Goal: Information Seeking & Learning: Learn about a topic

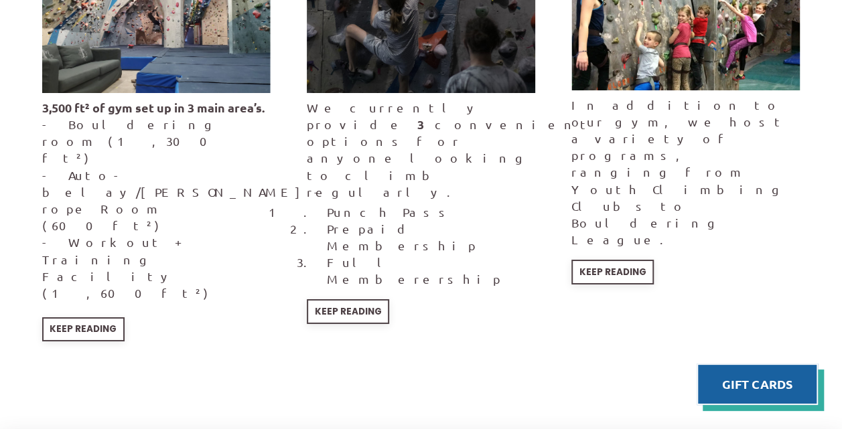
scroll to position [2339, 0]
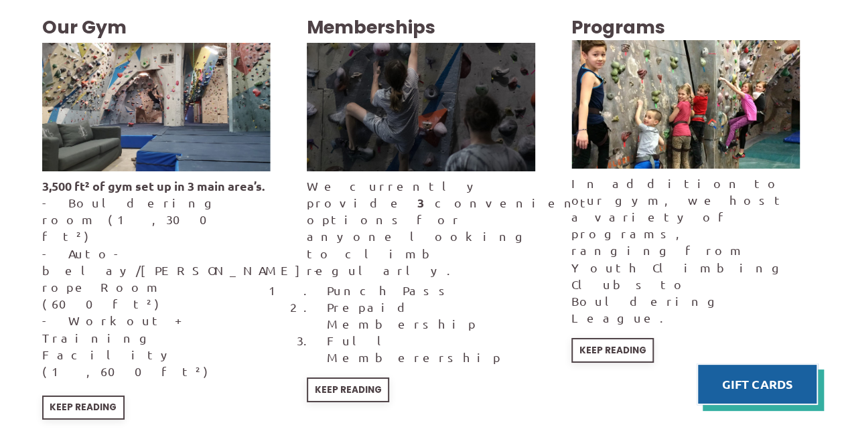
scroll to position [2261, 0]
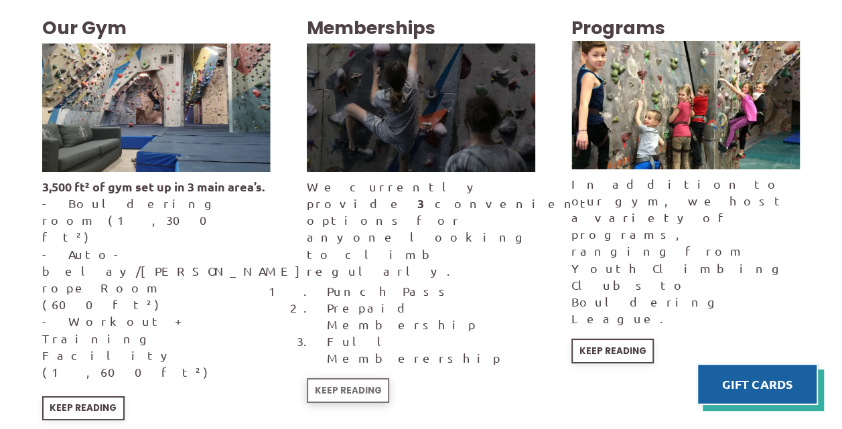
click at [352, 386] on span "Keep Reading" at bounding box center [347, 390] width 67 height 9
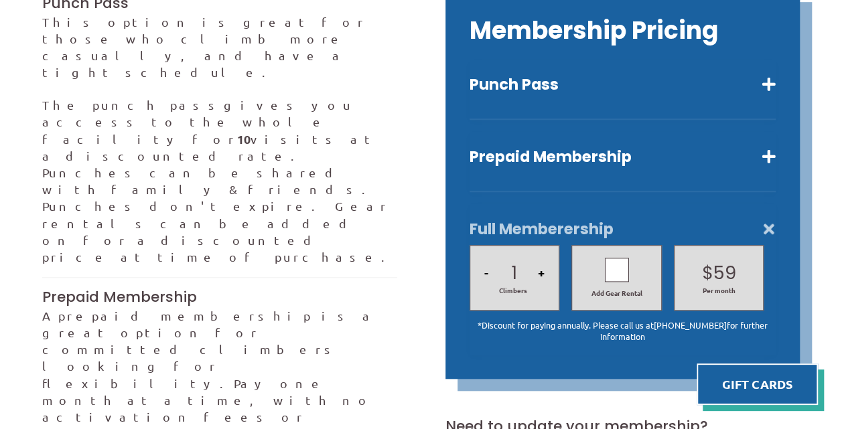
scroll to position [418, 0]
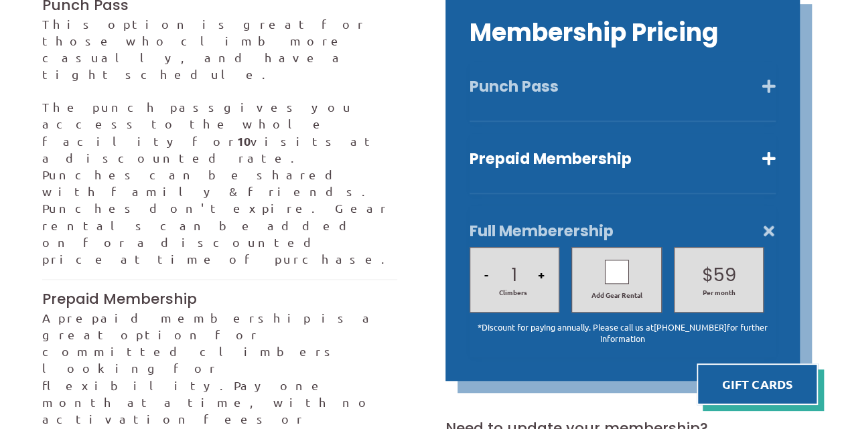
click at [759, 77] on button "Punch Pass" at bounding box center [622, 86] width 307 height 19
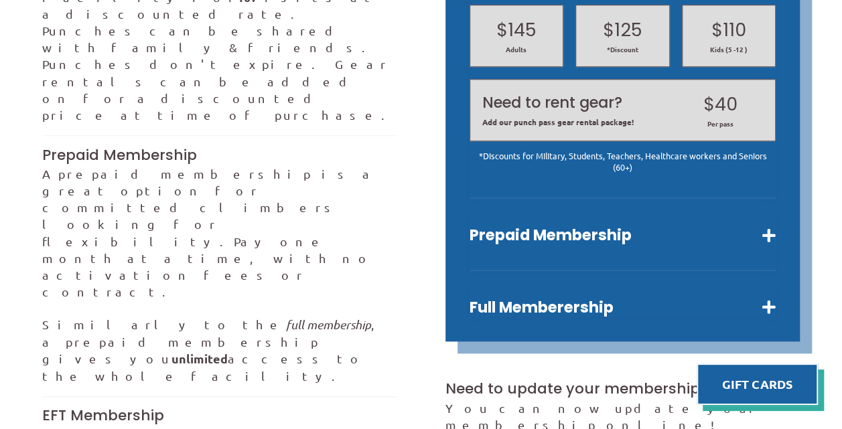
scroll to position [586, 0]
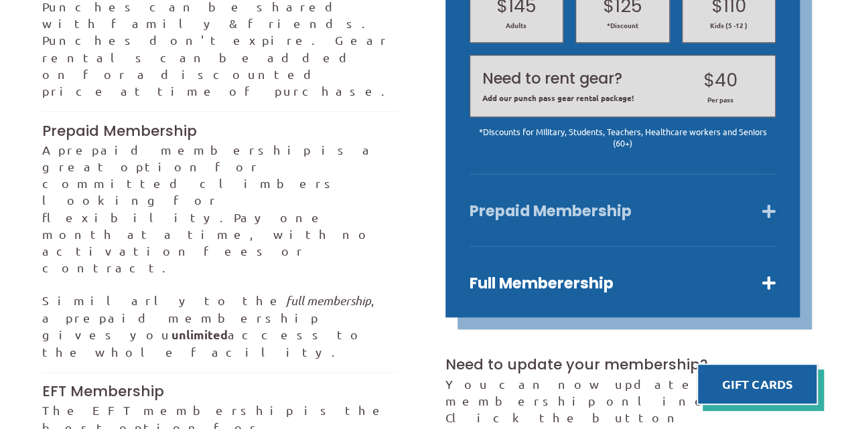
click at [542, 202] on button "Prepaid Membership" at bounding box center [622, 211] width 307 height 19
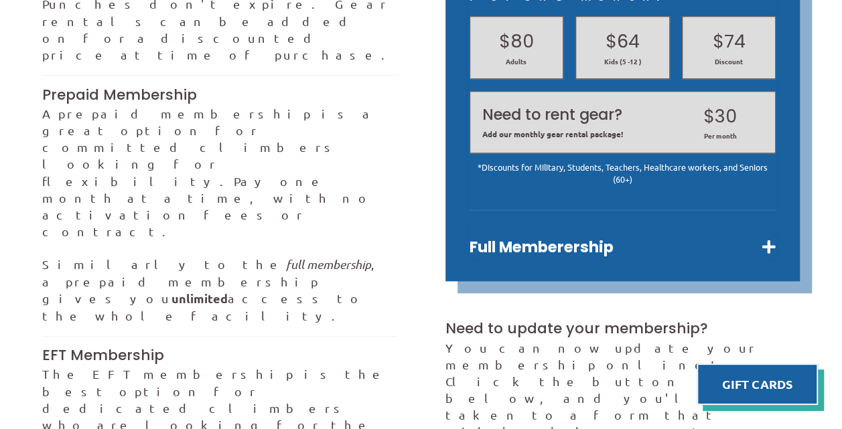
scroll to position [621, 0]
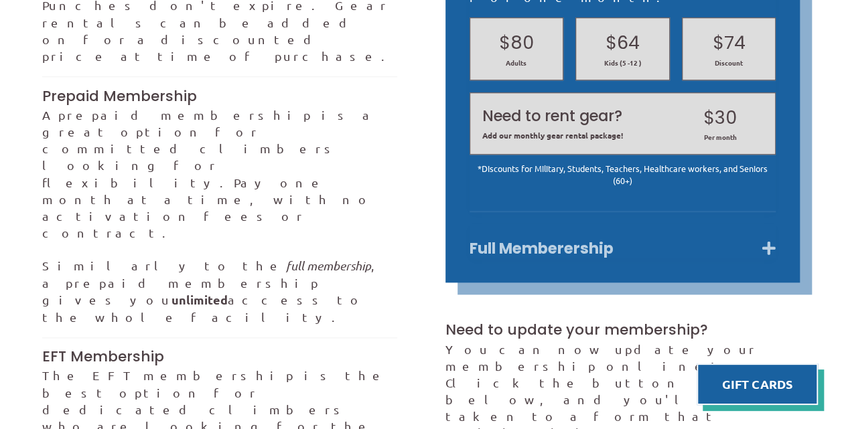
click at [538, 239] on button "Full Memberership" at bounding box center [622, 248] width 307 height 19
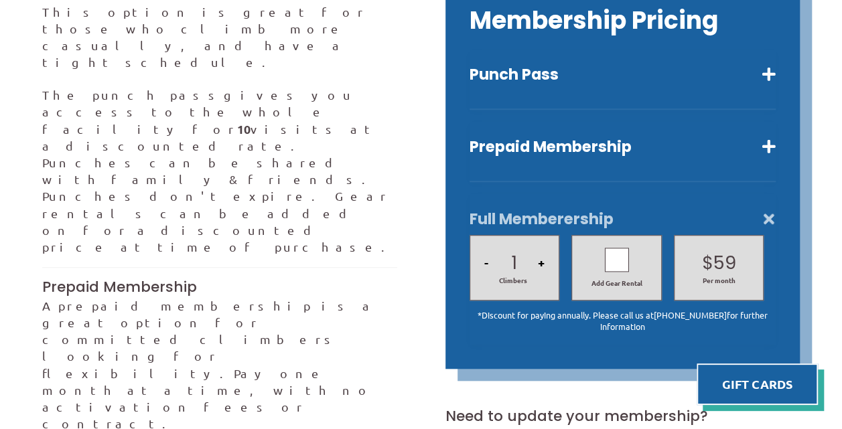
scroll to position [427, 0]
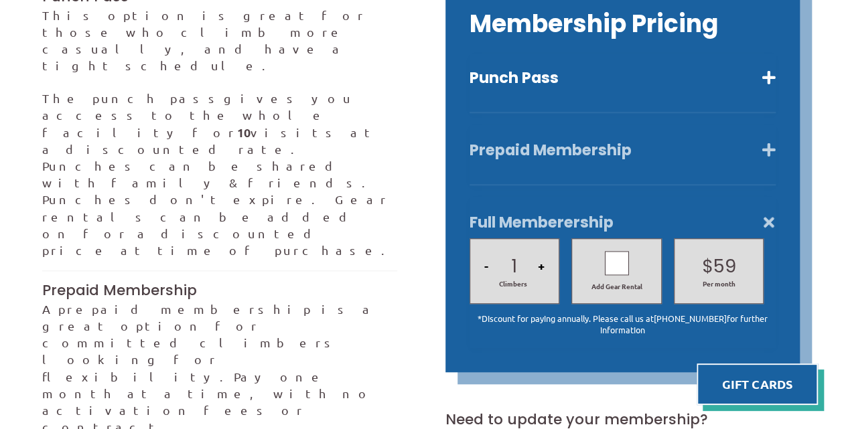
click at [491, 141] on button "Prepaid Membership" at bounding box center [622, 150] width 307 height 19
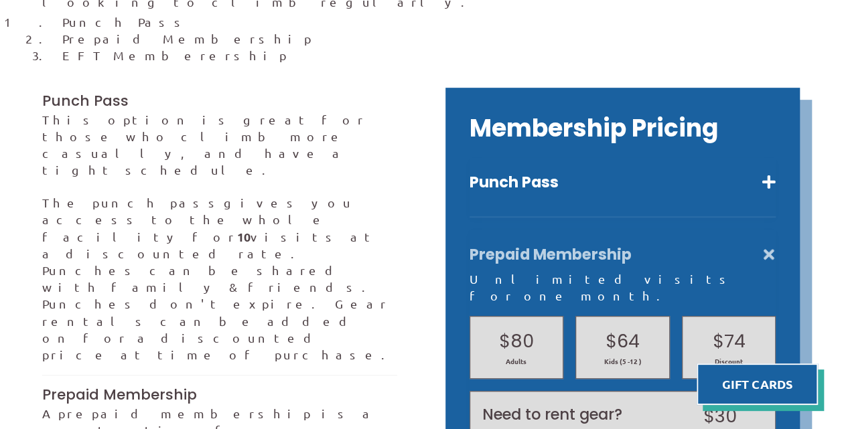
scroll to position [317, 0]
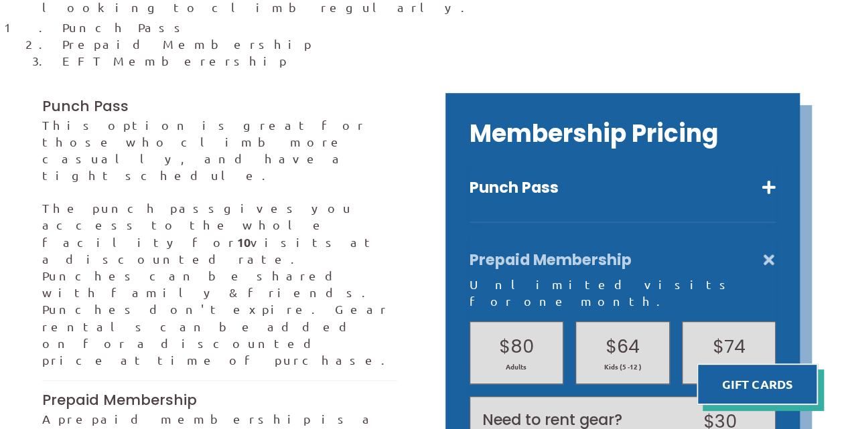
click at [475, 137] on div "Membership Pricing Punch Pass Ten visits a reduced rate. $145 Adults $125 *Disc…" at bounding box center [622, 339] width 355 height 493
click at [477, 178] on button "Punch Pass" at bounding box center [622, 187] width 307 height 19
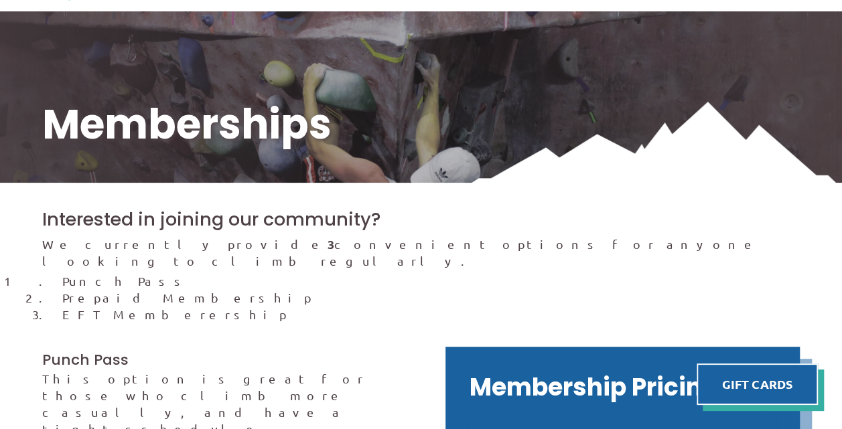
scroll to position [0, 0]
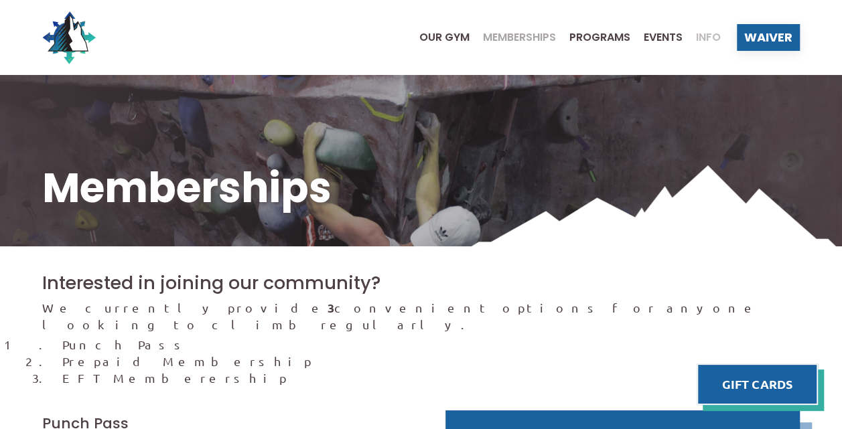
click at [715, 40] on span "Info" at bounding box center [708, 37] width 25 height 11
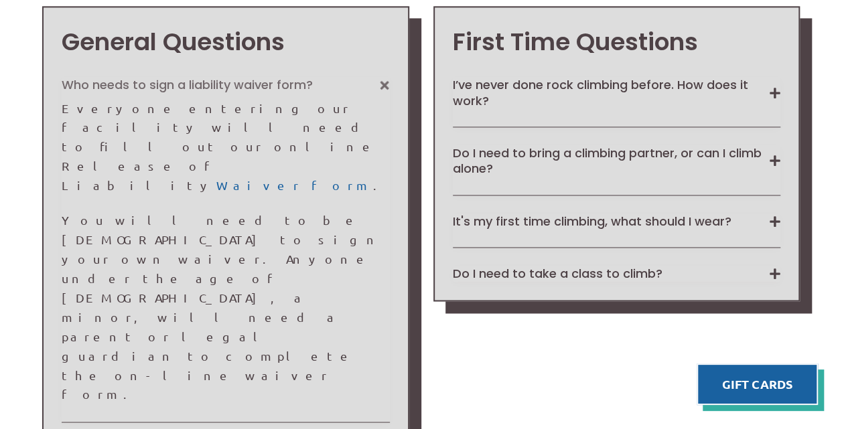
scroll to position [969, 0]
click at [524, 111] on div "I’ve never done rock climbing before. How does it work? First, please fill out …" at bounding box center [617, 101] width 328 height 50
click at [762, 220] on button "It's my first time climbing, what should I wear?" at bounding box center [617, 220] width 328 height 15
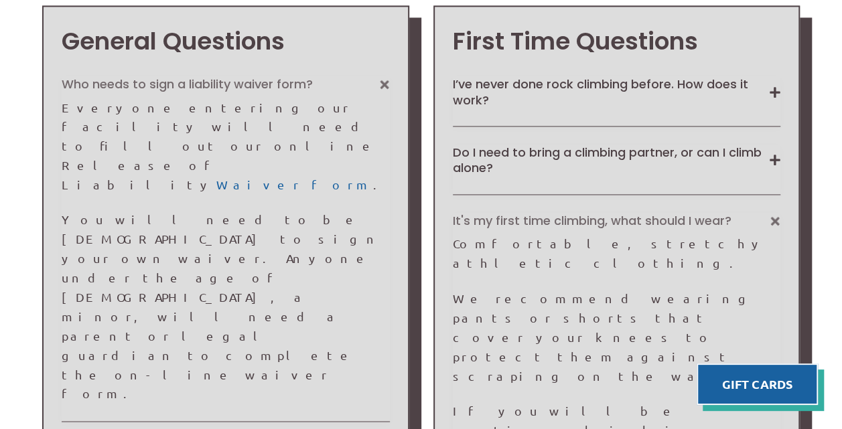
scroll to position [1077, 0]
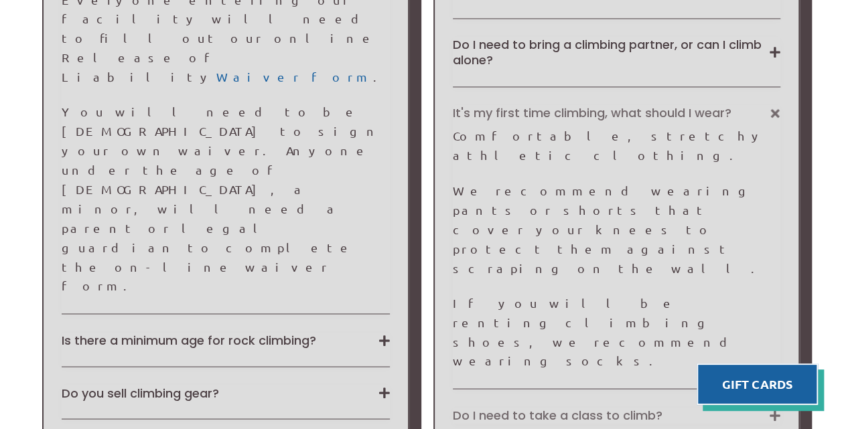
click at [582, 407] on button "Do I need to take a class to climb?" at bounding box center [617, 414] width 328 height 15
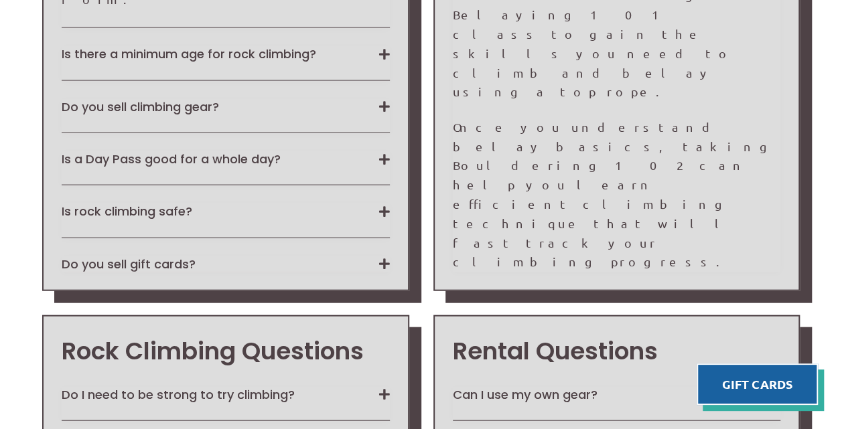
scroll to position [1363, 0]
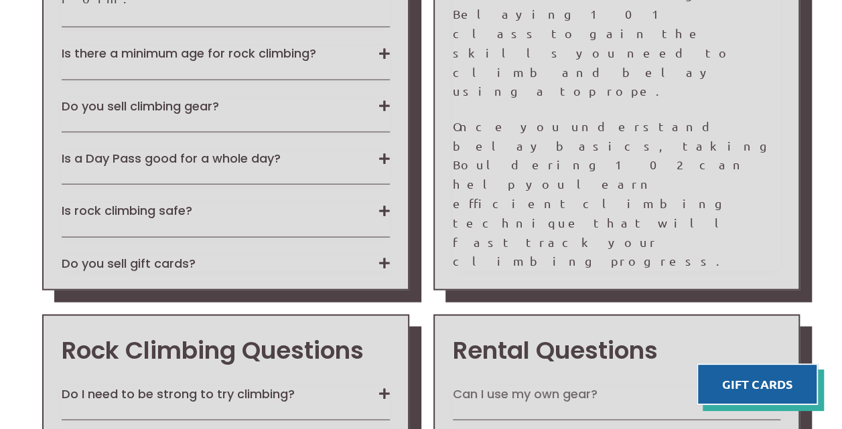
click at [546, 386] on button "Can I use my own gear?" at bounding box center [617, 393] width 328 height 15
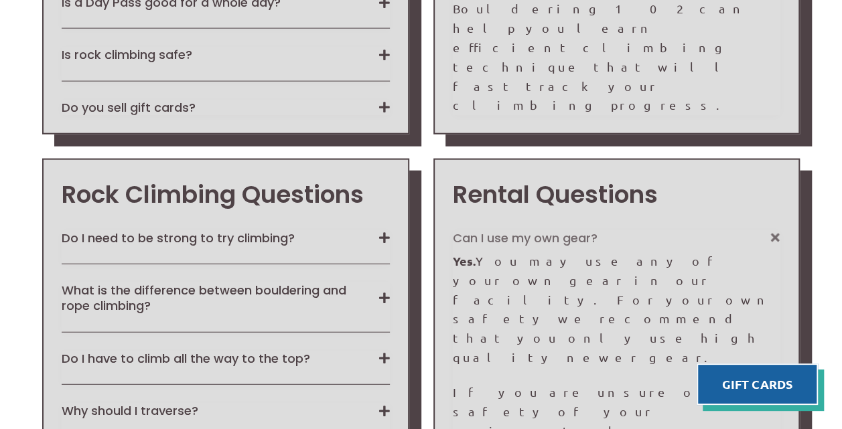
scroll to position [1520, 0]
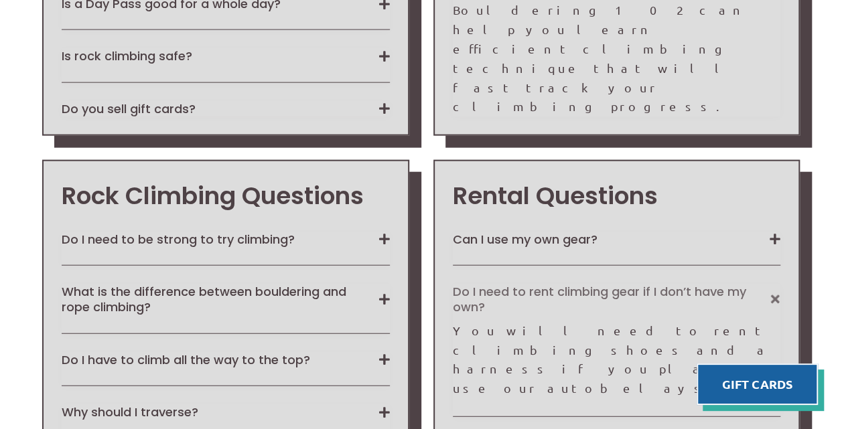
scroll to position [1517, 0]
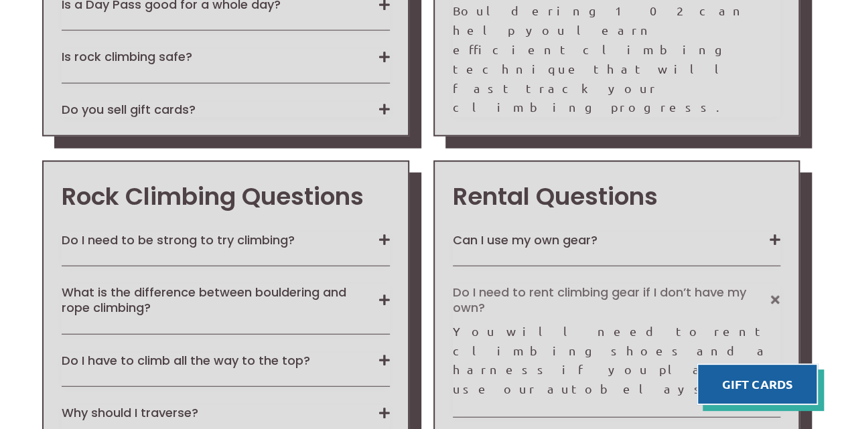
click at [506, 232] on div "Can I use my own gear? Yes. You may use any of your own gear in our facility. F…" at bounding box center [617, 342] width 328 height 220
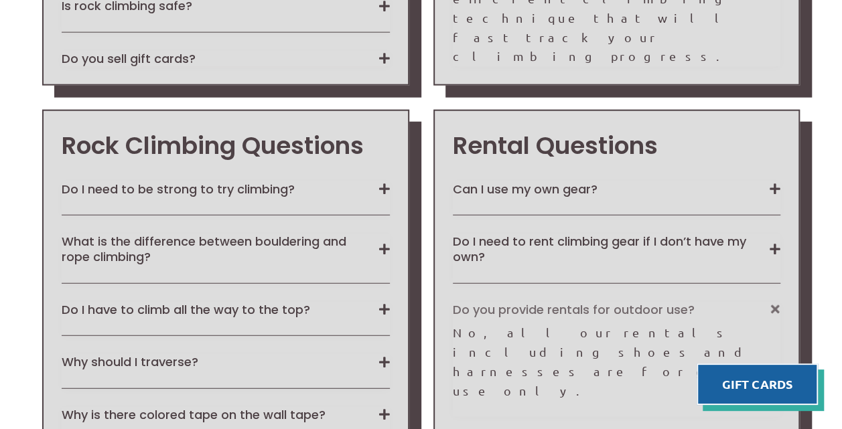
scroll to position [1569, 0]
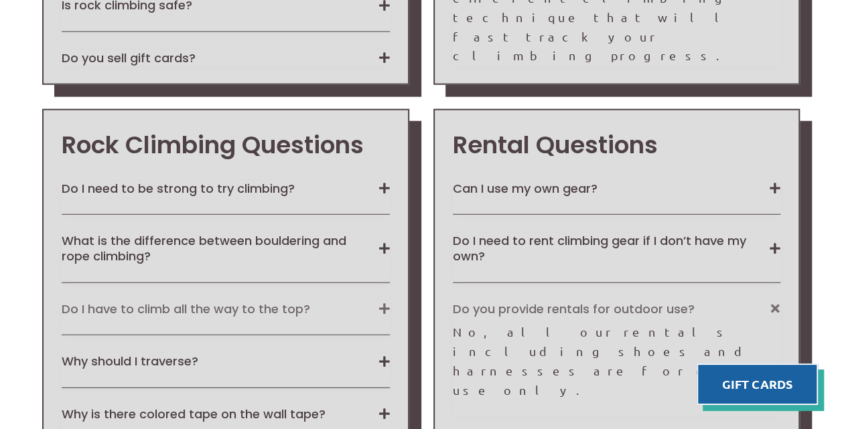
click at [156, 301] on button "Do I have to climb all the way to the top?" at bounding box center [226, 308] width 328 height 15
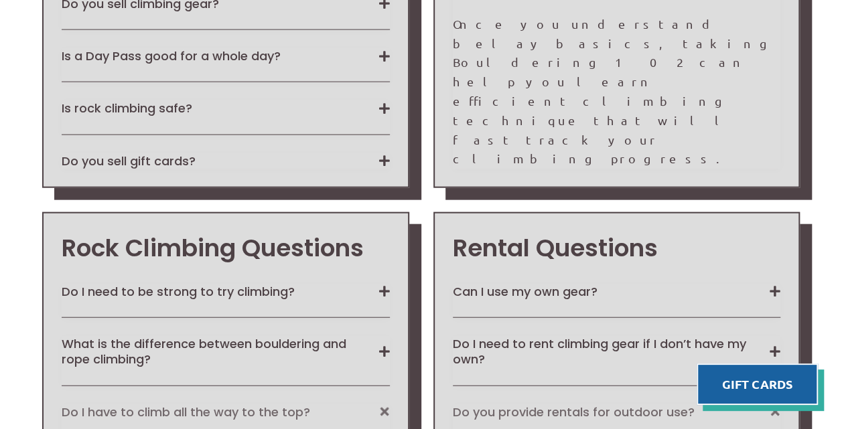
scroll to position [1464, 0]
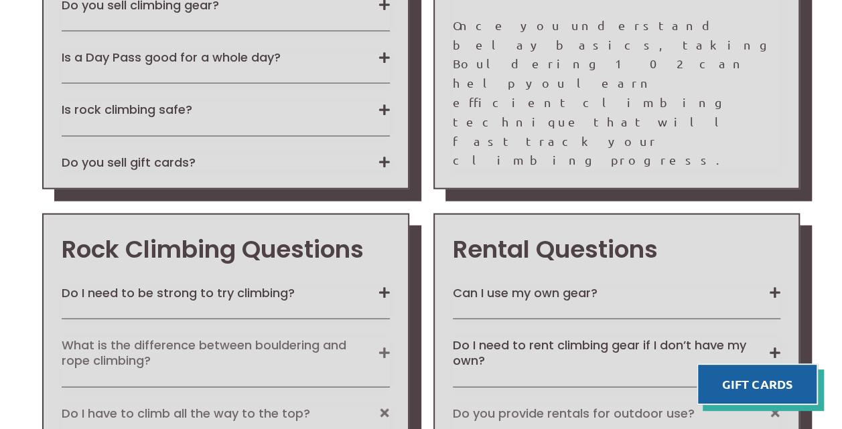
click at [140, 337] on button "What is the difference between bouldering and rope climbing?" at bounding box center [226, 352] width 328 height 31
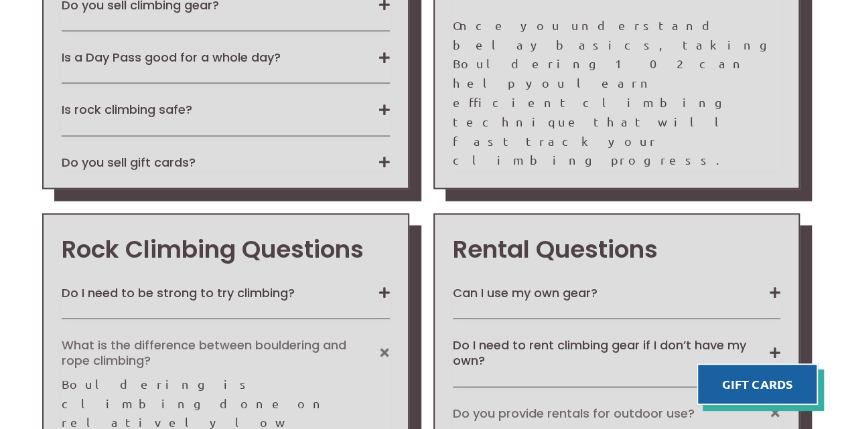
click at [149, 285] on div "Do I need to be strong to try climbing? Climbing is equal parts physical, menta…" at bounding box center [226, 302] width 328 height 34
click at [154, 285] on button "Do I need to be strong to try climbing?" at bounding box center [226, 292] width 328 height 15
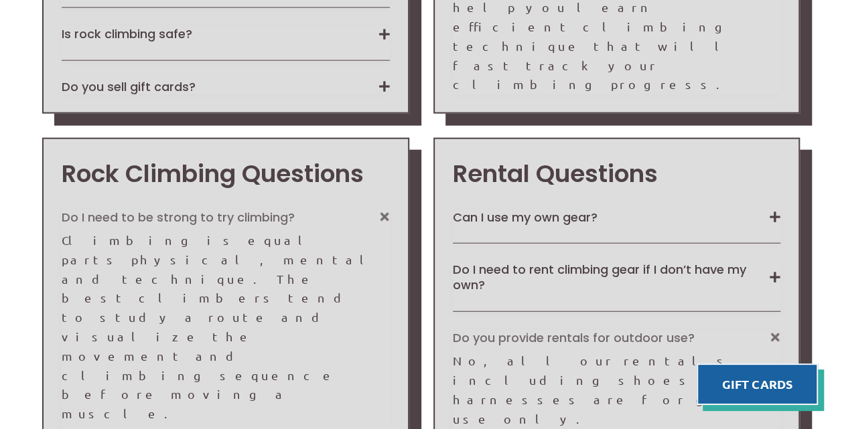
scroll to position [1541, 0]
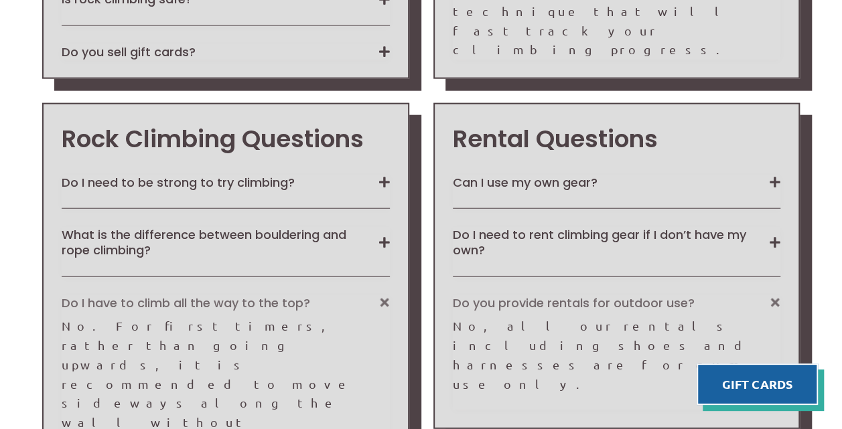
scroll to position [1575, 0]
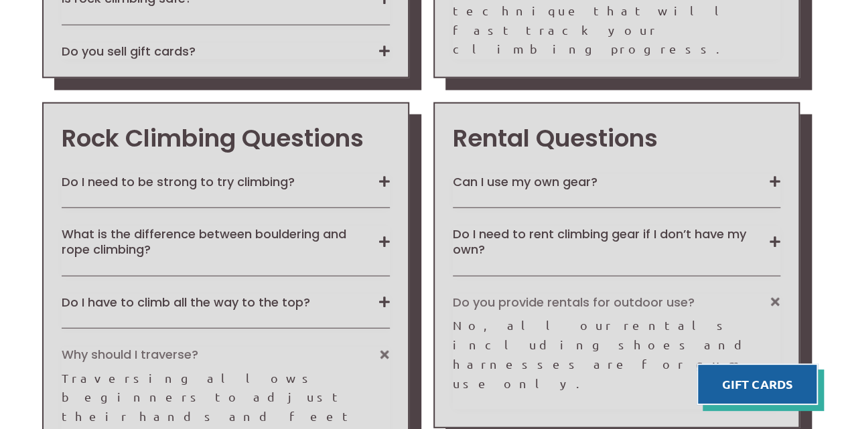
scroll to position [1641, 0]
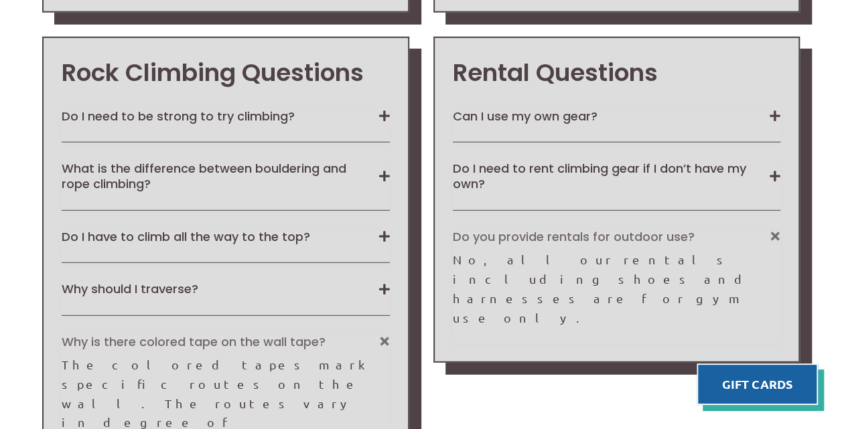
scroll to position [1691, 0]
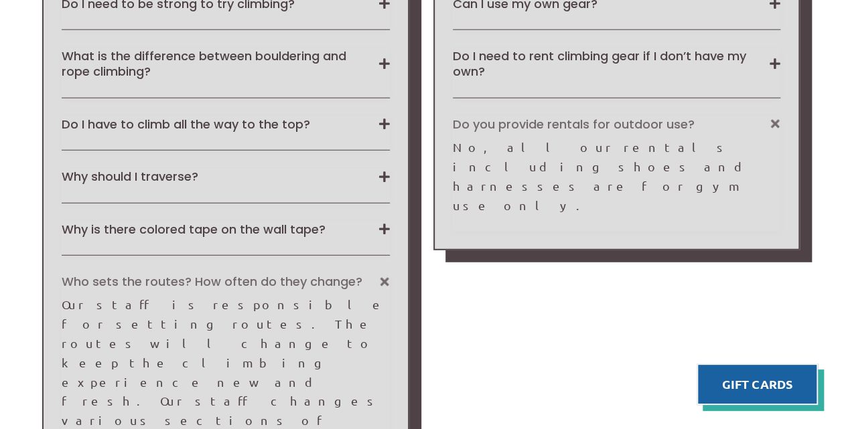
scroll to position [1754, 0]
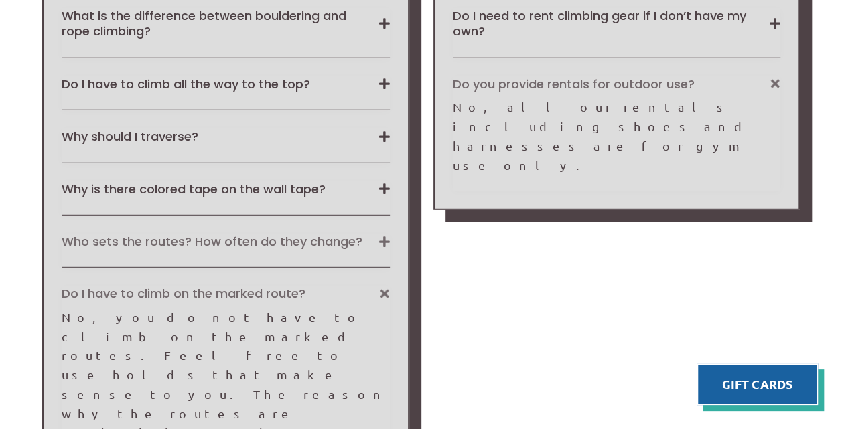
scroll to position [1798, 0]
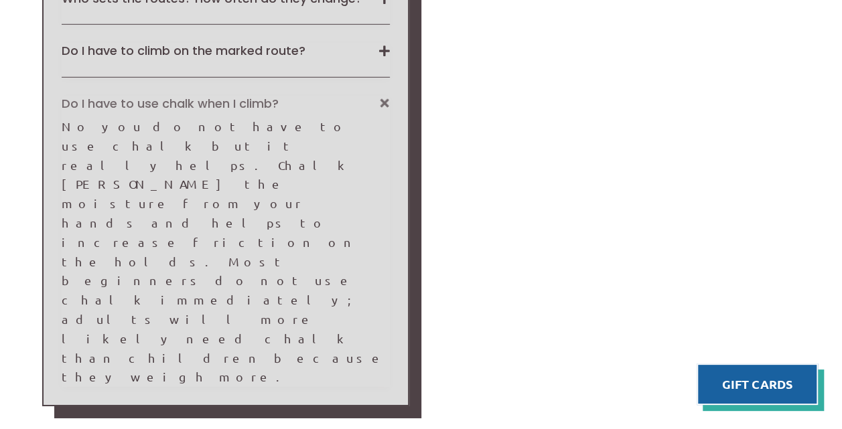
scroll to position [2037, 0]
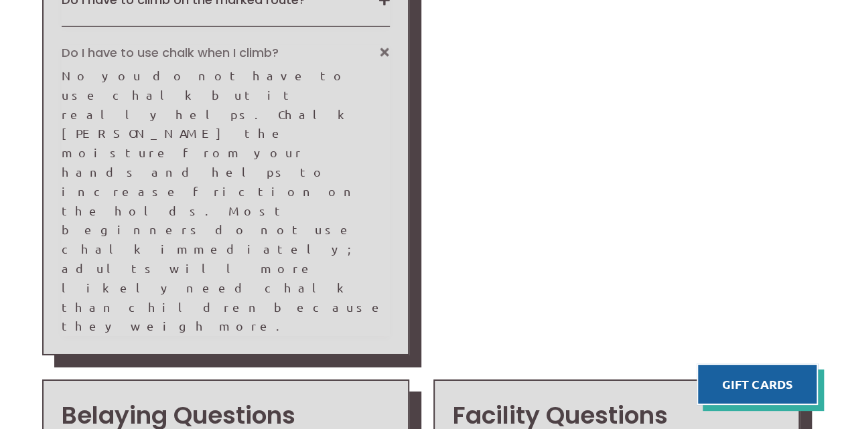
scroll to position [2101, 0]
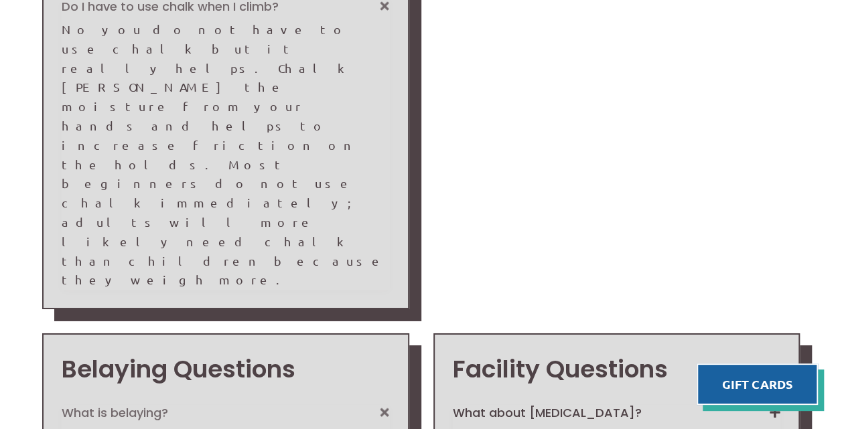
scroll to position [2133, 0]
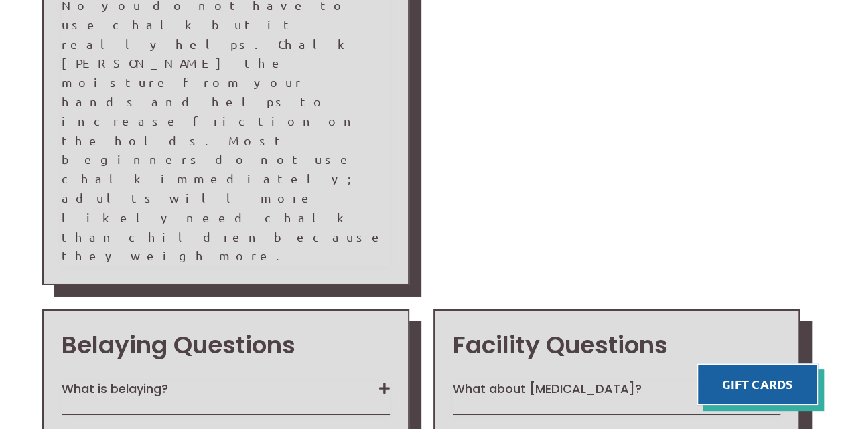
scroll to position [2158, 0]
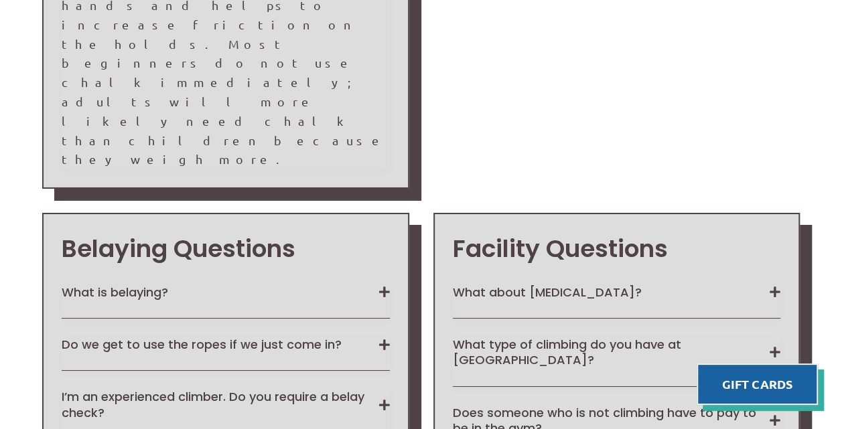
scroll to position [2255, 0]
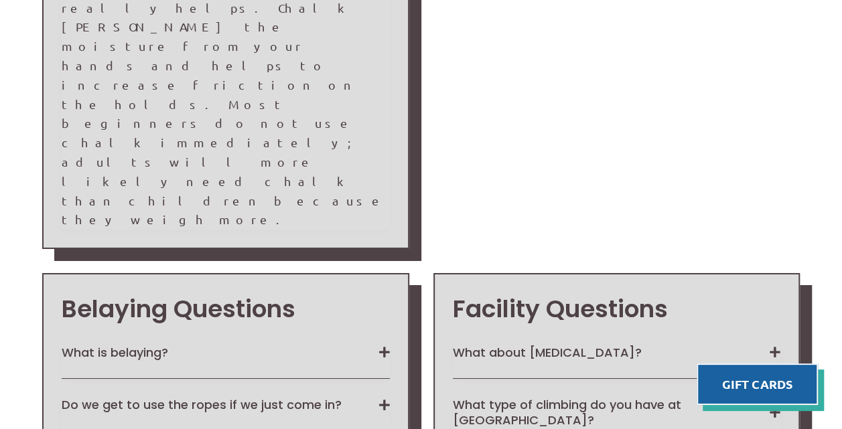
scroll to position [2193, 0]
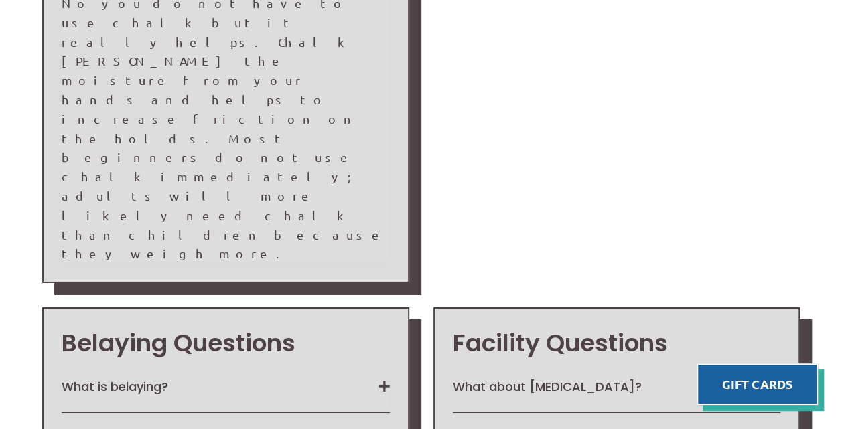
scroll to position [2159, 0]
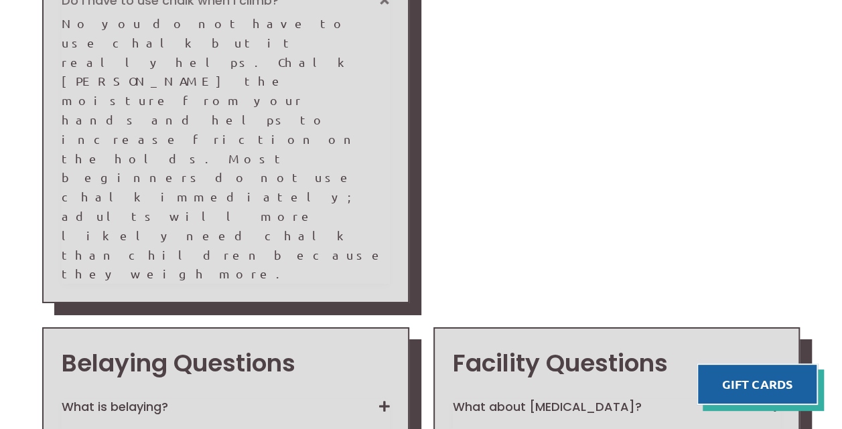
scroll to position [2139, 0]
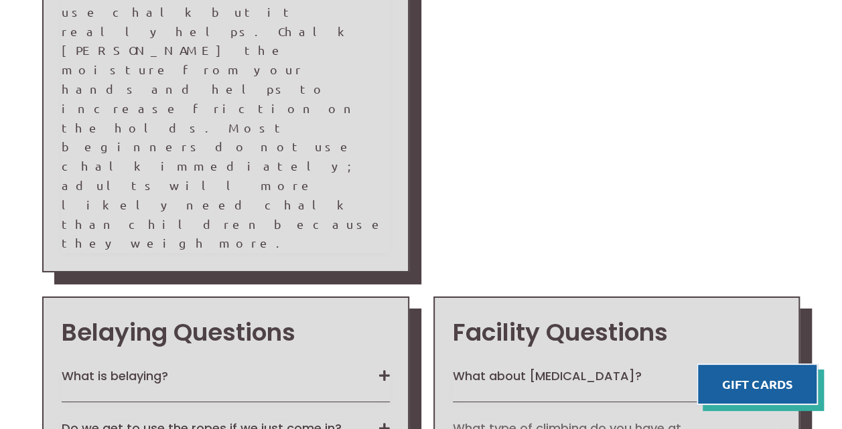
scroll to position [2171, 0]
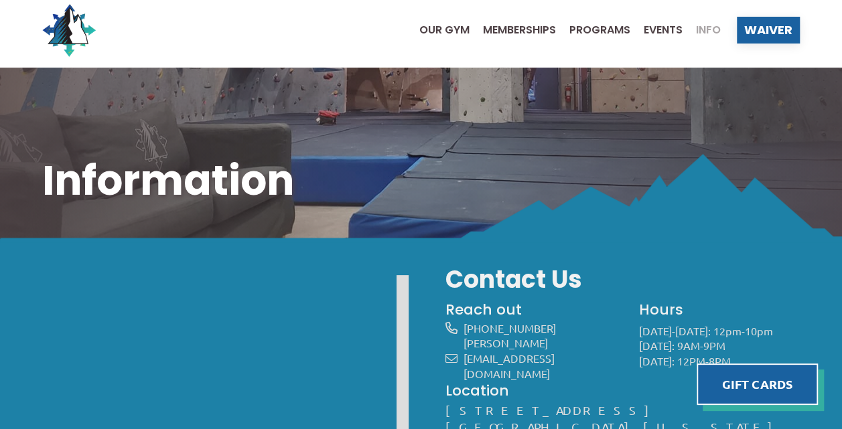
scroll to position [0, 0]
